Goal: Find specific page/section: Find specific page/section

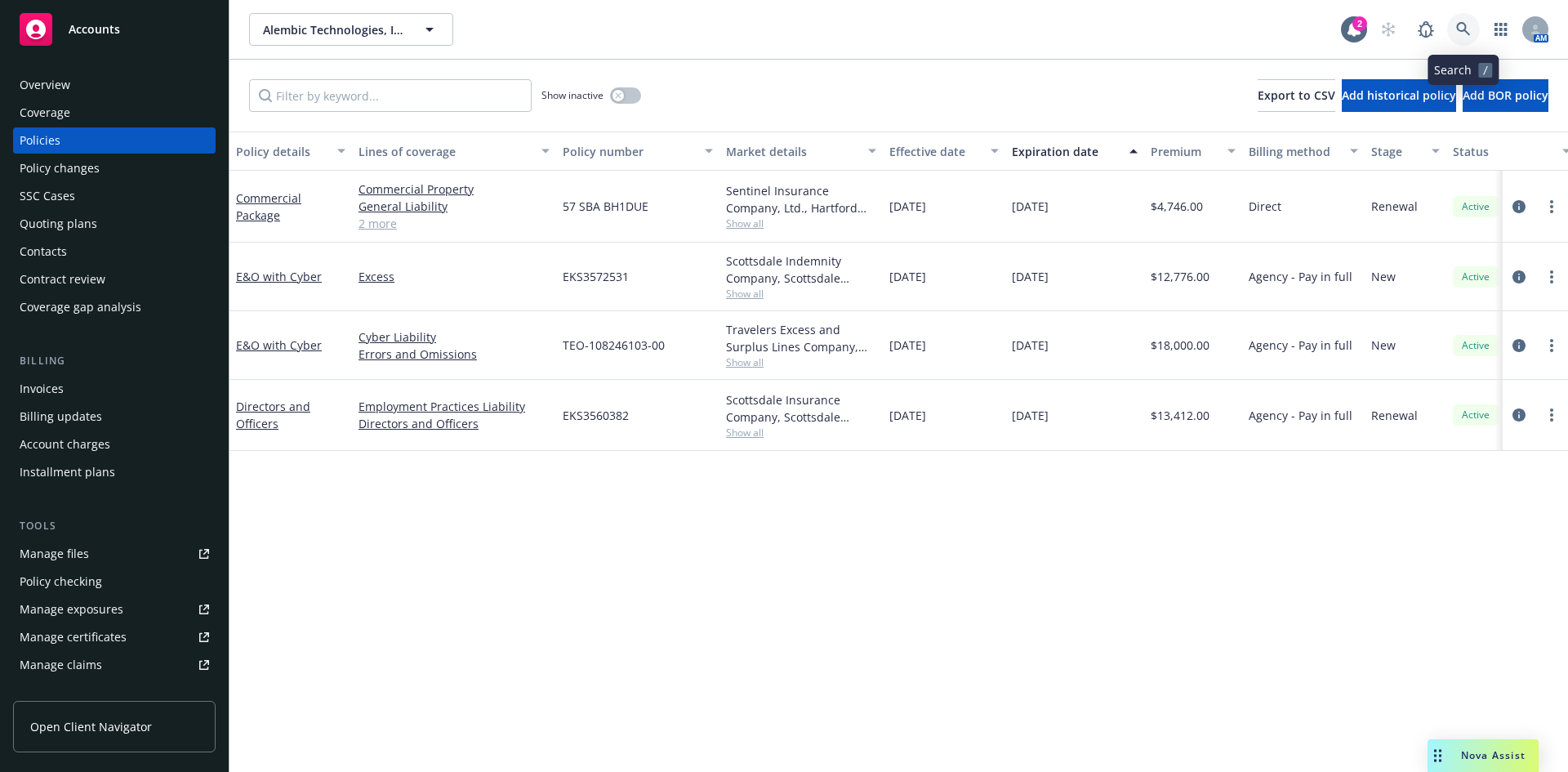
click at [1455, 30] on link at bounding box center [1463, 29] width 32 height 33
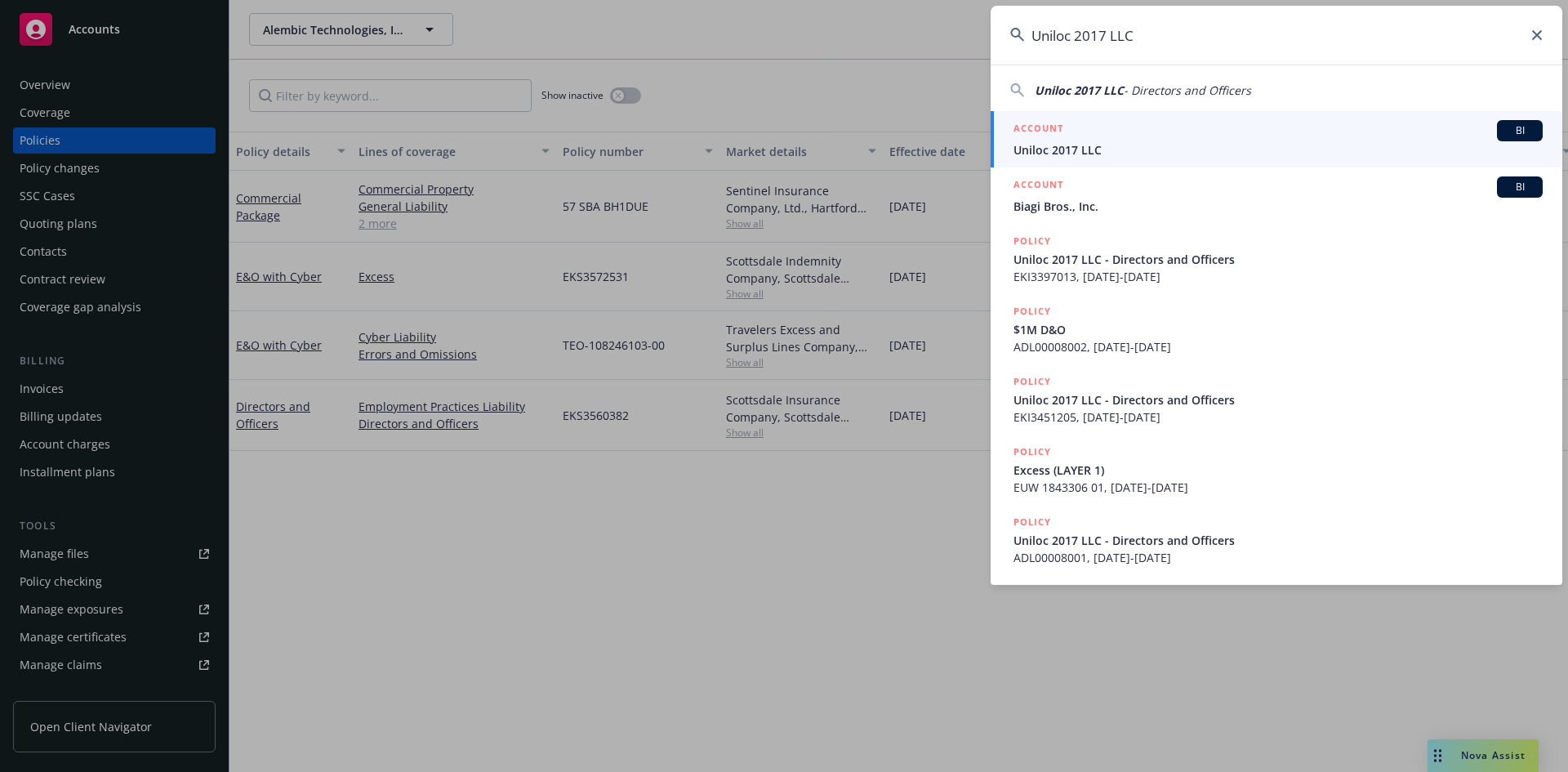
type input "Uniloc 2017 LLC"
click at [1039, 128] on h5 "ACCOUNT" at bounding box center [1037, 130] width 50 height 20
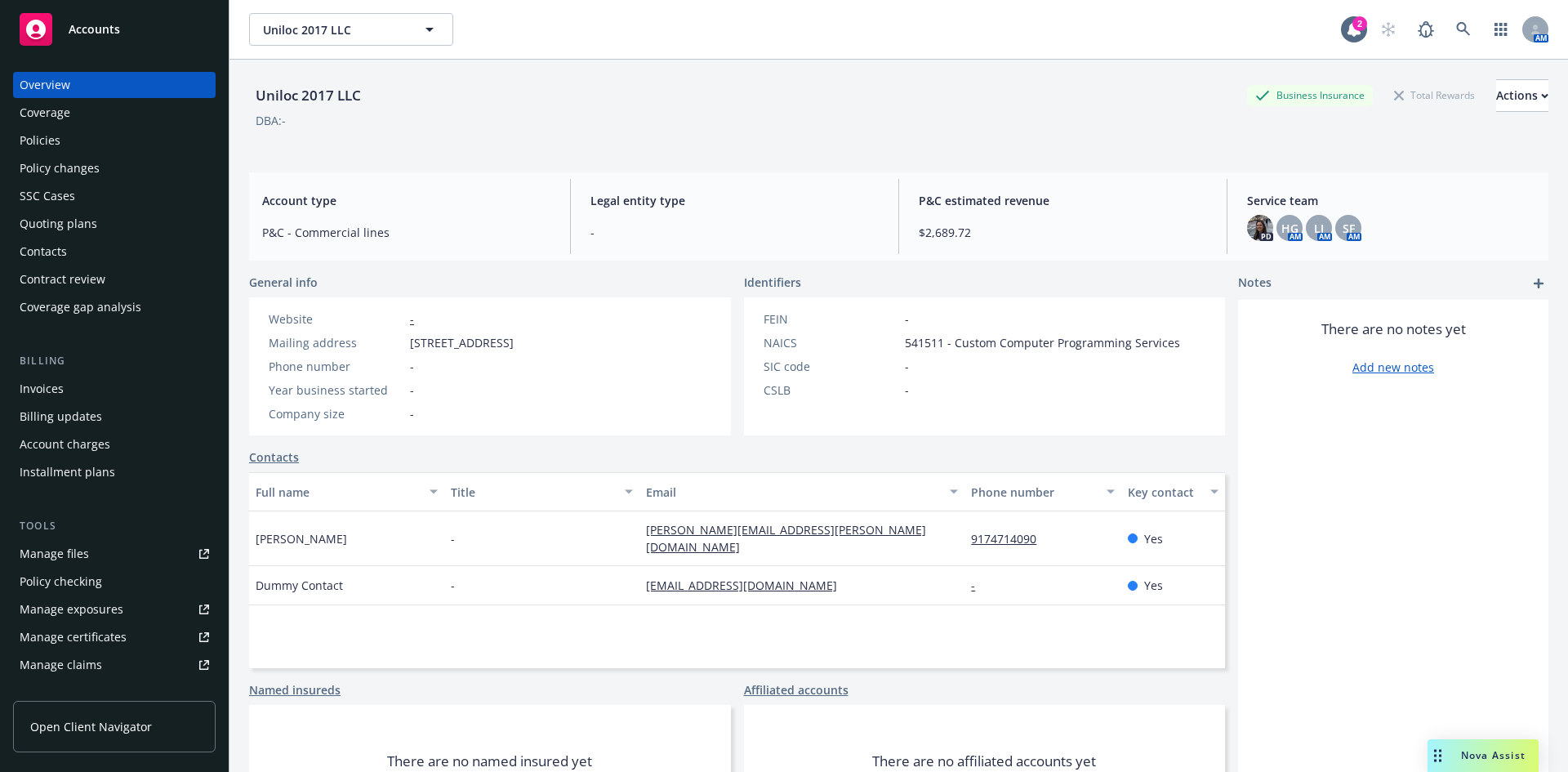
click at [98, 144] on div "Policies" at bounding box center [115, 140] width 190 height 26
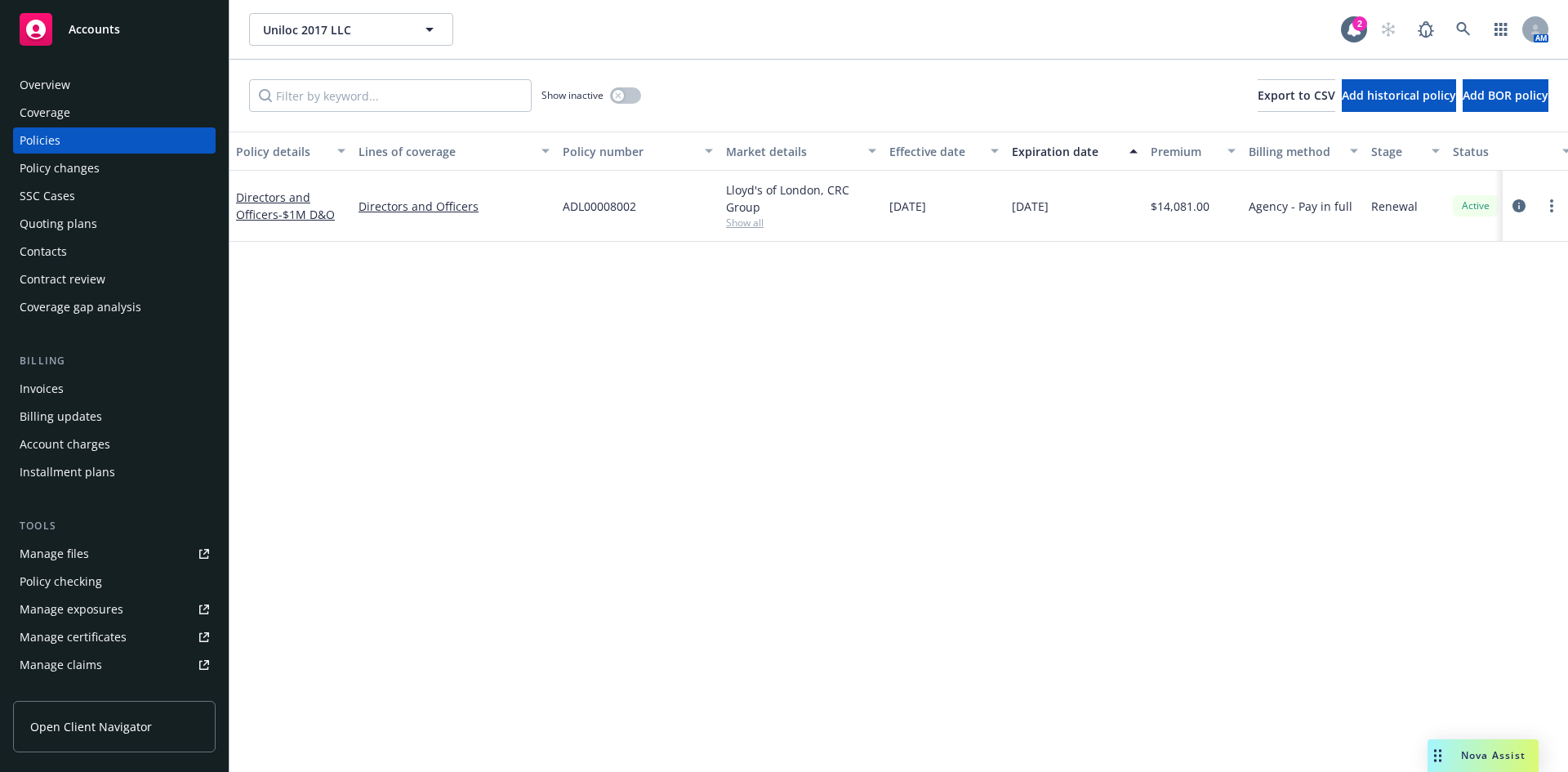
click at [97, 83] on div "Overview" at bounding box center [115, 85] width 190 height 26
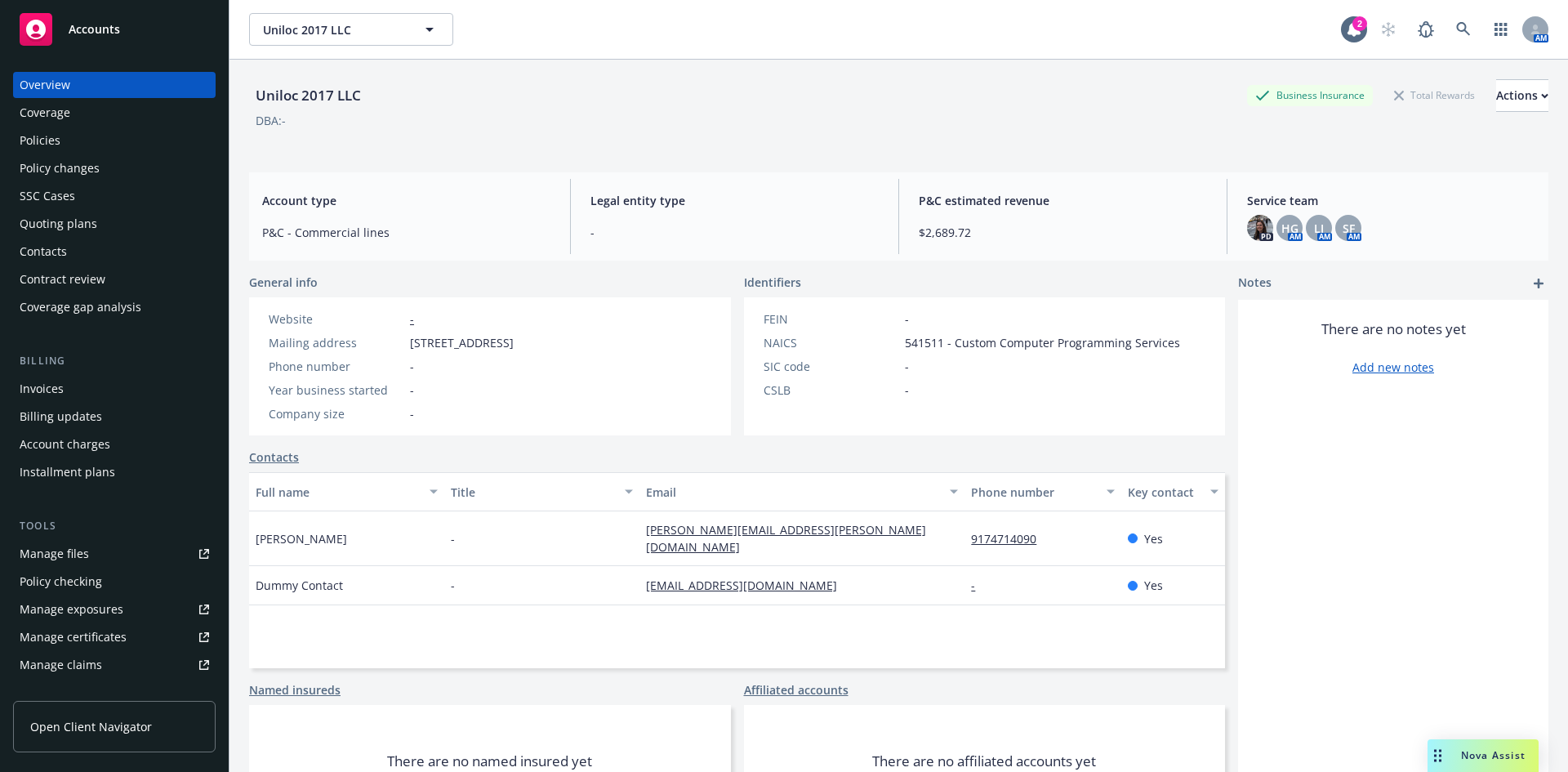
click at [1236, 225] on div "Service team PD HG AM LI AM SF AM" at bounding box center [1391, 216] width 314 height 75
click at [1247, 226] on img at bounding box center [1259, 228] width 26 height 26
click at [1183, 172] on div "Account type P&C - Commercial lines Legal entity type - P&C estimated revenue $…" at bounding box center [898, 217] width 1299 height 88
click at [1285, 227] on span "HG" at bounding box center [1289, 228] width 17 height 17
click at [1342, 226] on span "SF" at bounding box center [1349, 228] width 13 height 17
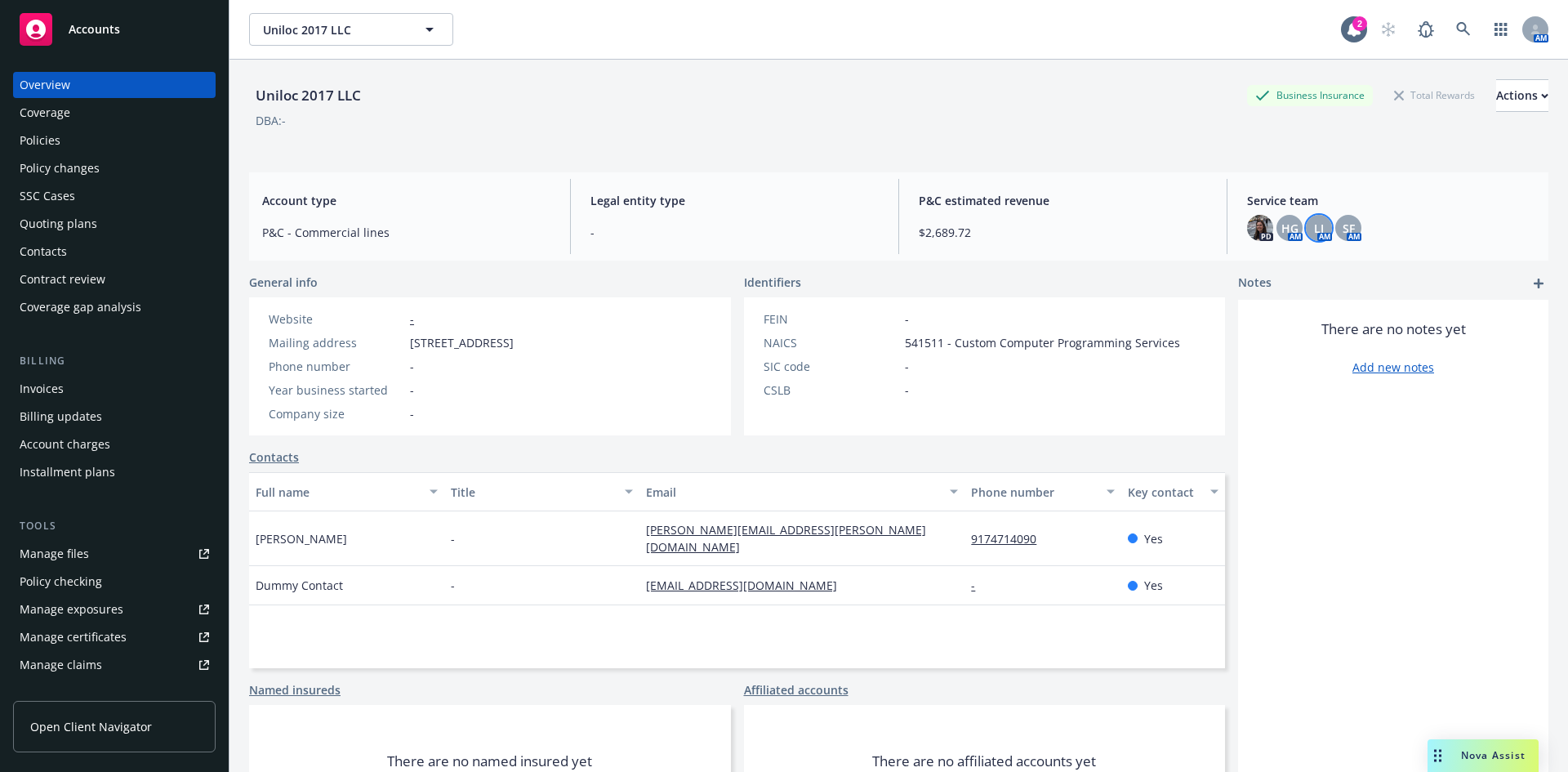
click at [1305, 225] on div "LI" at bounding box center [1318, 228] width 26 height 26
click at [1342, 224] on span "SF" at bounding box center [1349, 228] width 13 height 17
click at [95, 143] on div "Policies" at bounding box center [115, 140] width 190 height 26
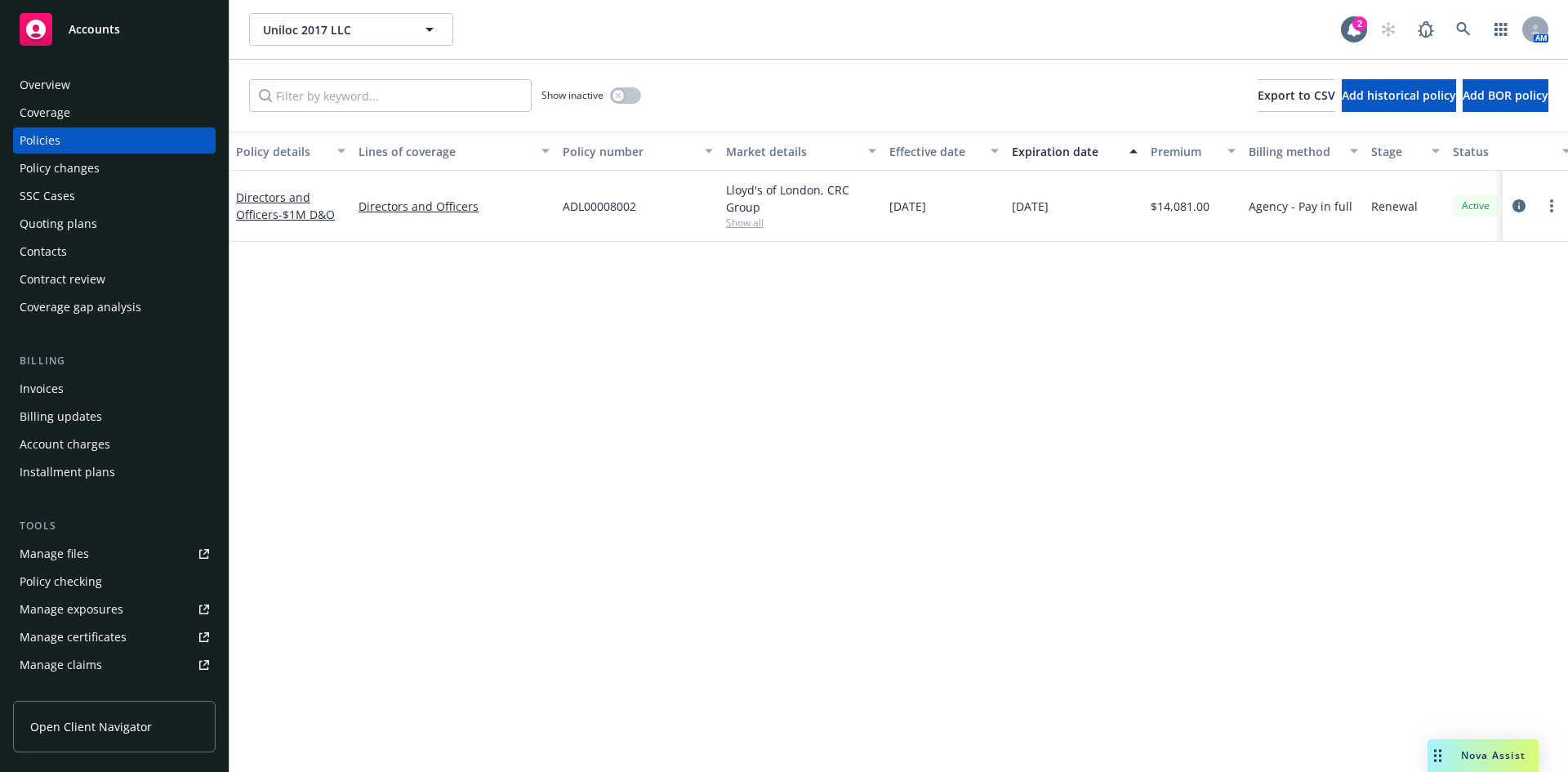
click at [113, 85] on div "Overview" at bounding box center [115, 85] width 190 height 26
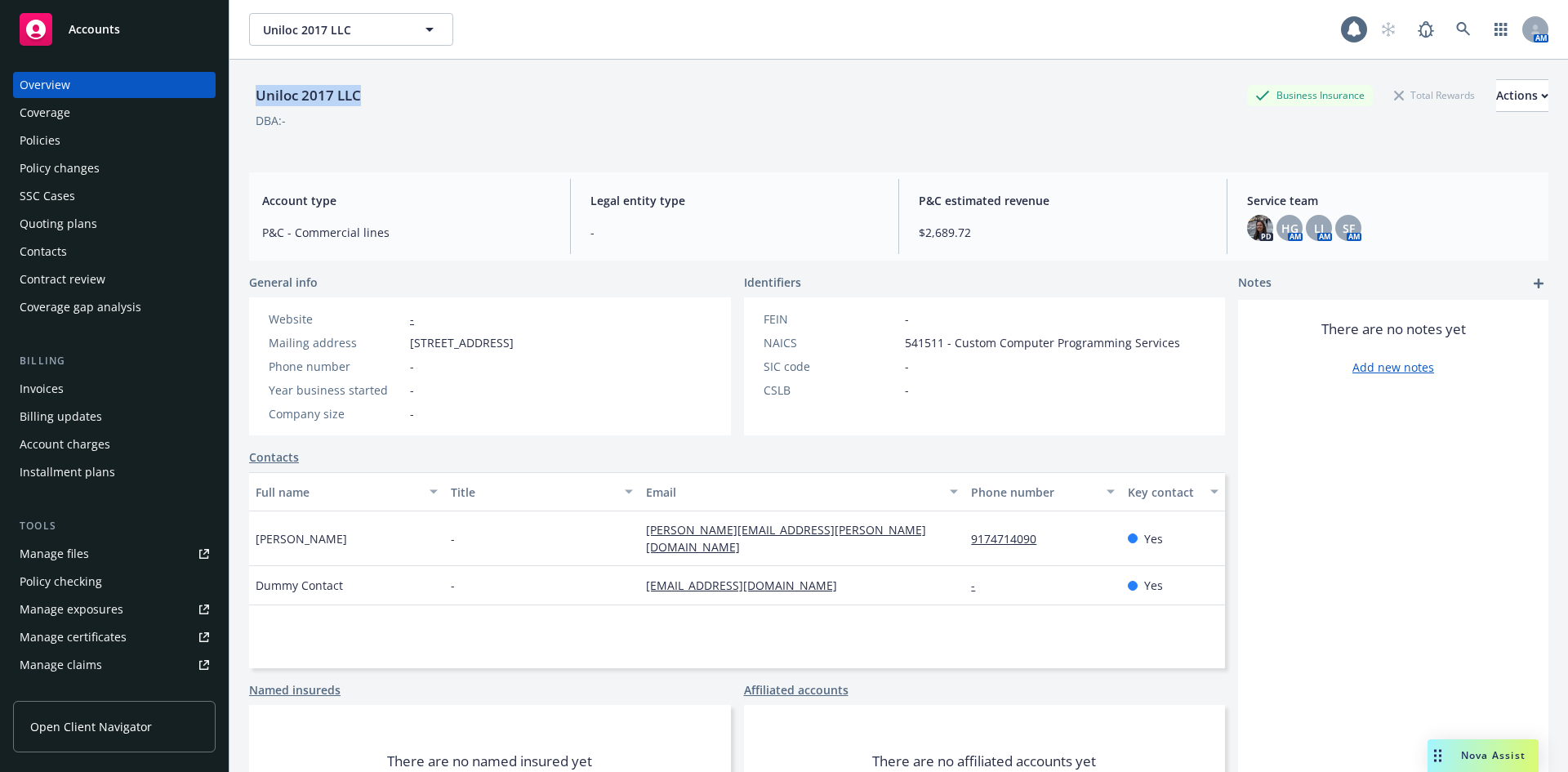
drag, startPoint x: 376, startPoint y: 98, endPoint x: 236, endPoint y: 95, distance: 140.0
click at [236, 95] on div "Uniloc 2017 LLC Business Insurance Total Rewards Actions DBA: - Account type P&…" at bounding box center [898, 445] width 1338 height 772
copy div "Uniloc 2017 LLC"
